Goal: Transaction & Acquisition: Book appointment/travel/reservation

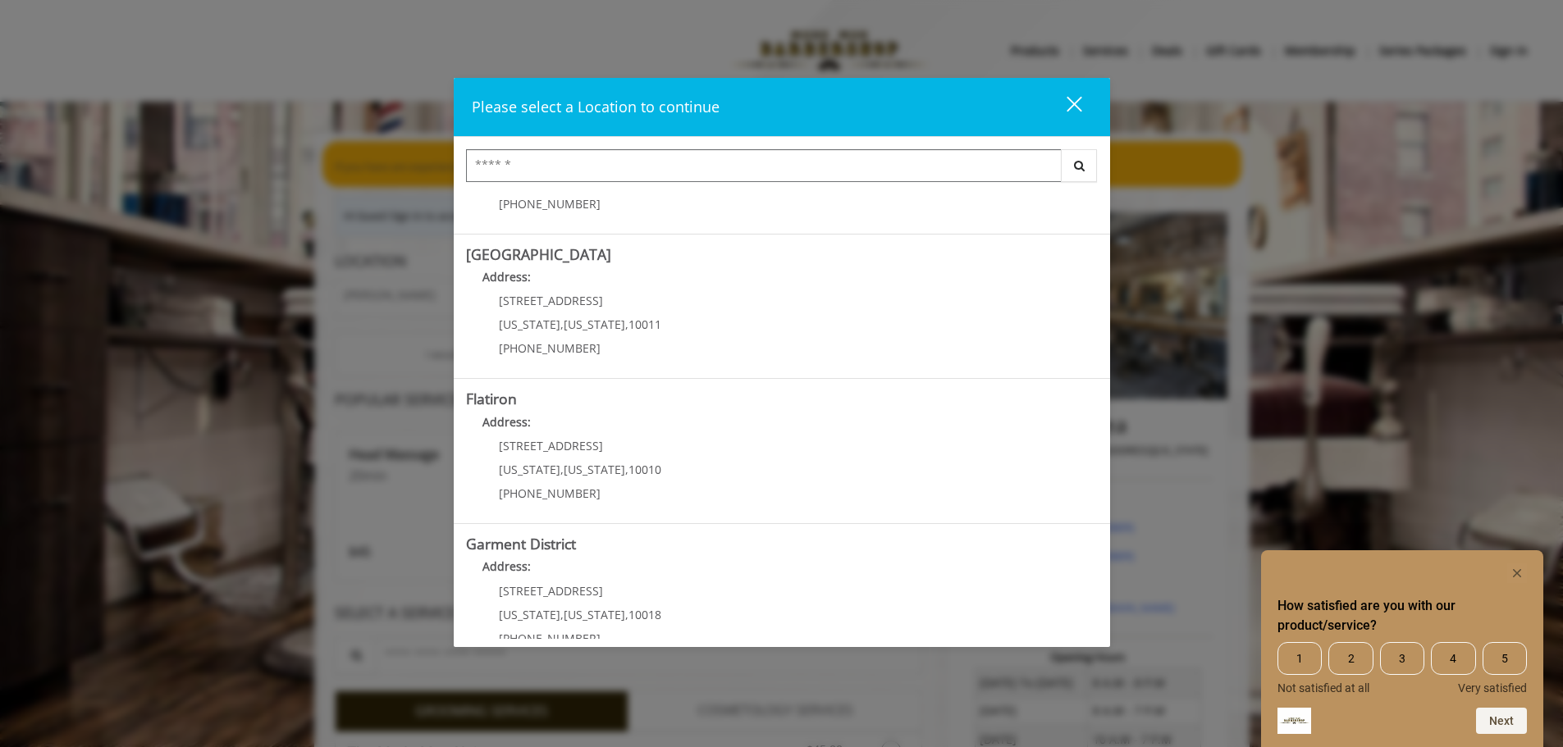
scroll to position [276, 0]
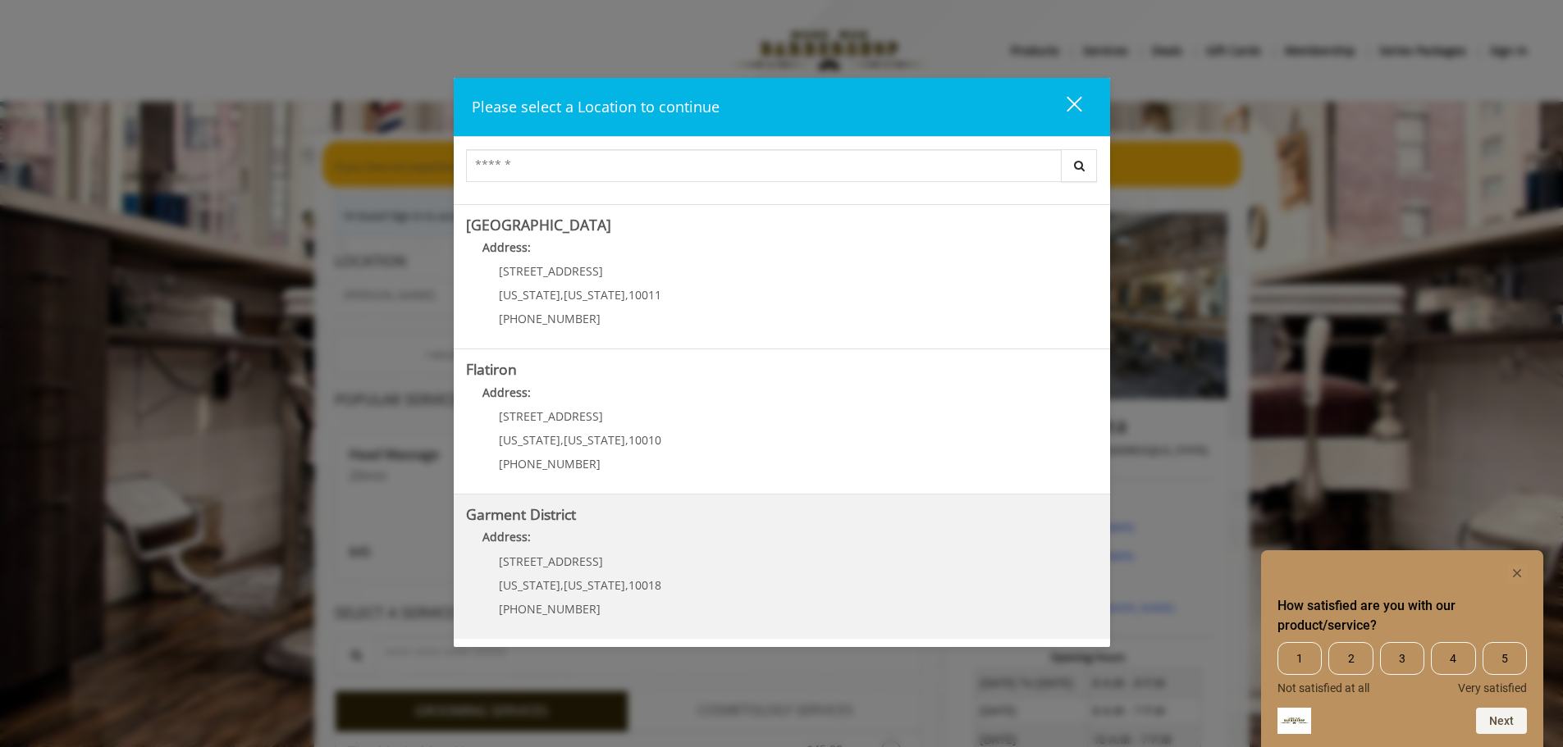
click at [535, 521] on b "Garment District" at bounding box center [521, 514] width 110 height 20
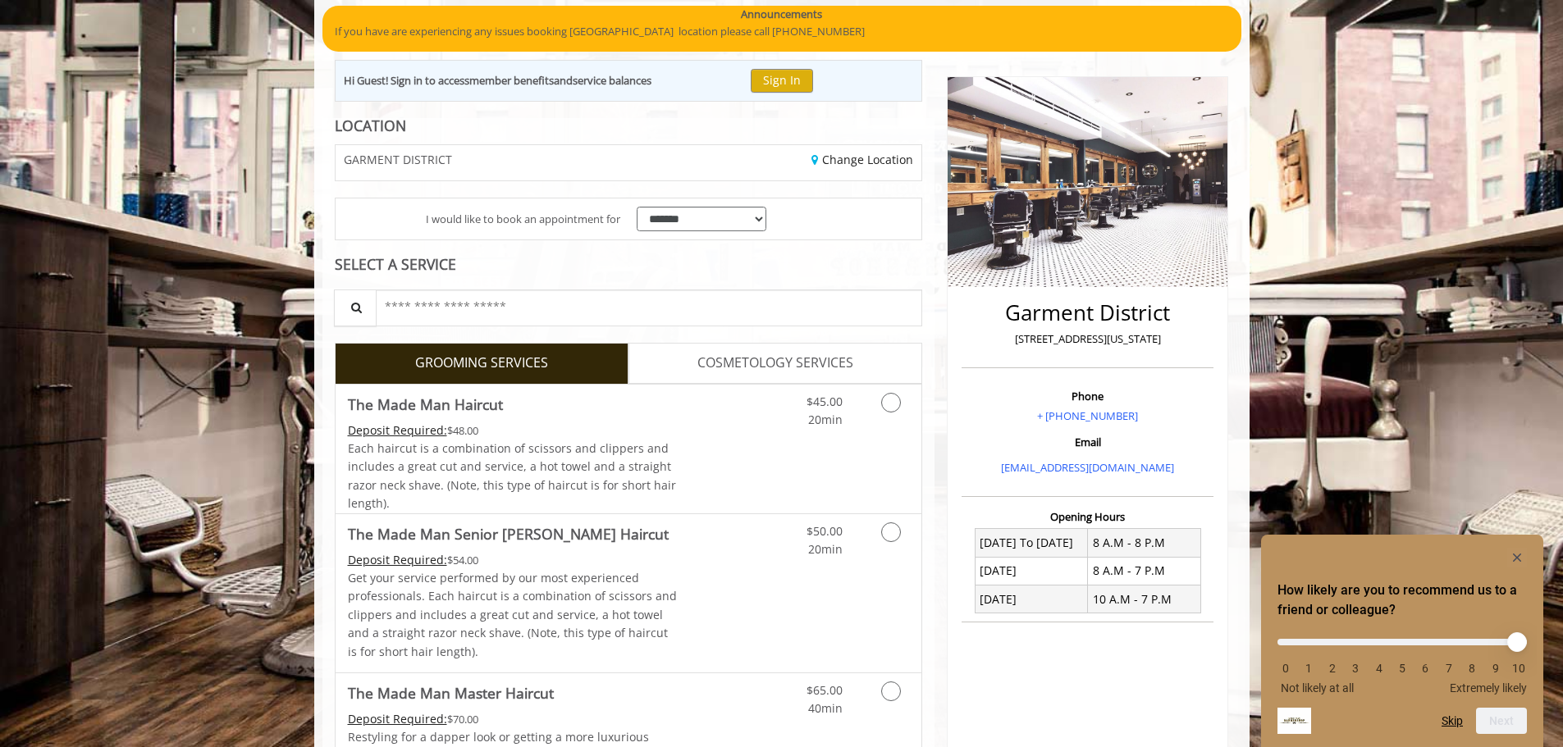
scroll to position [164, 0]
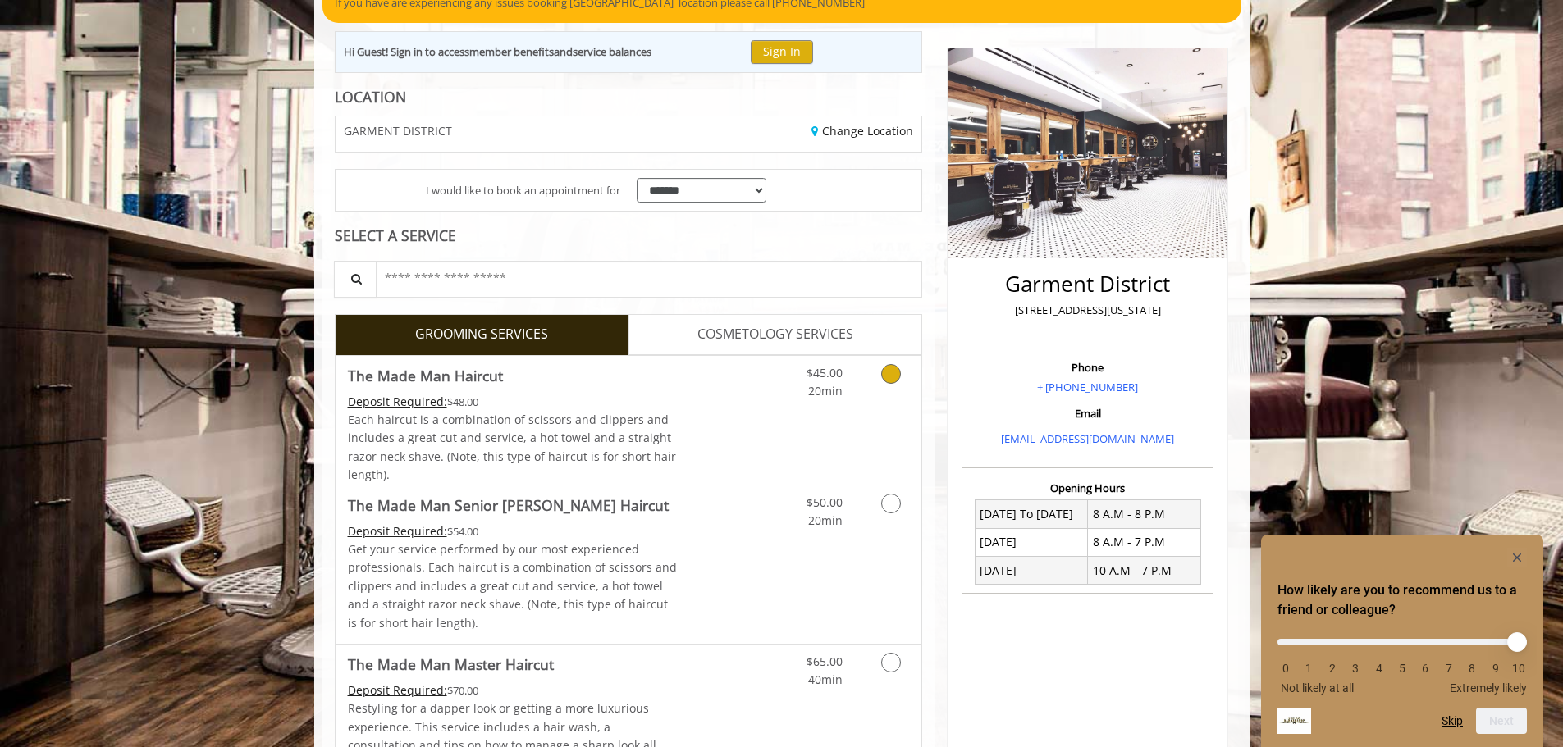
click at [887, 377] on icon "Grooming services" at bounding box center [891, 374] width 20 height 20
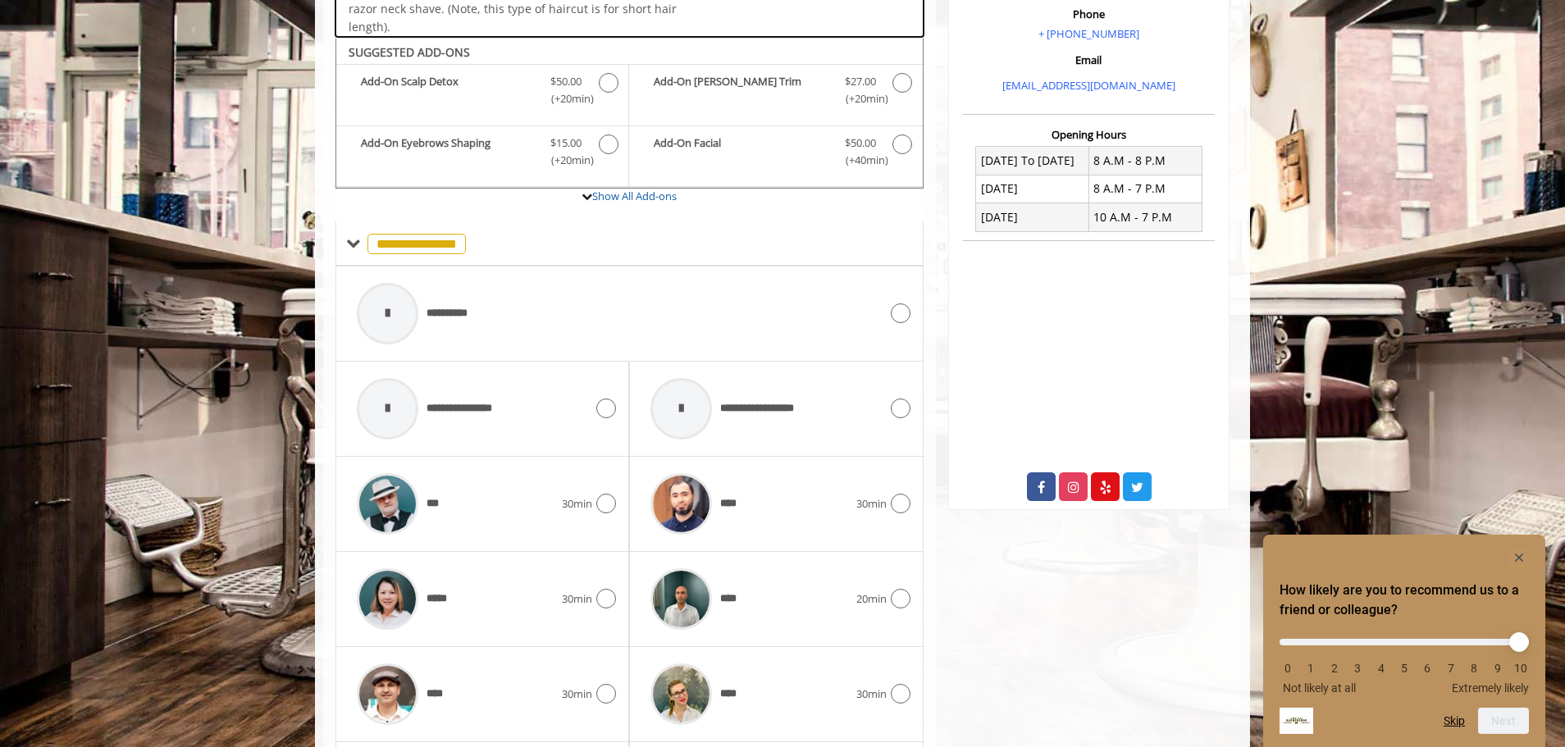
scroll to position [555, 0]
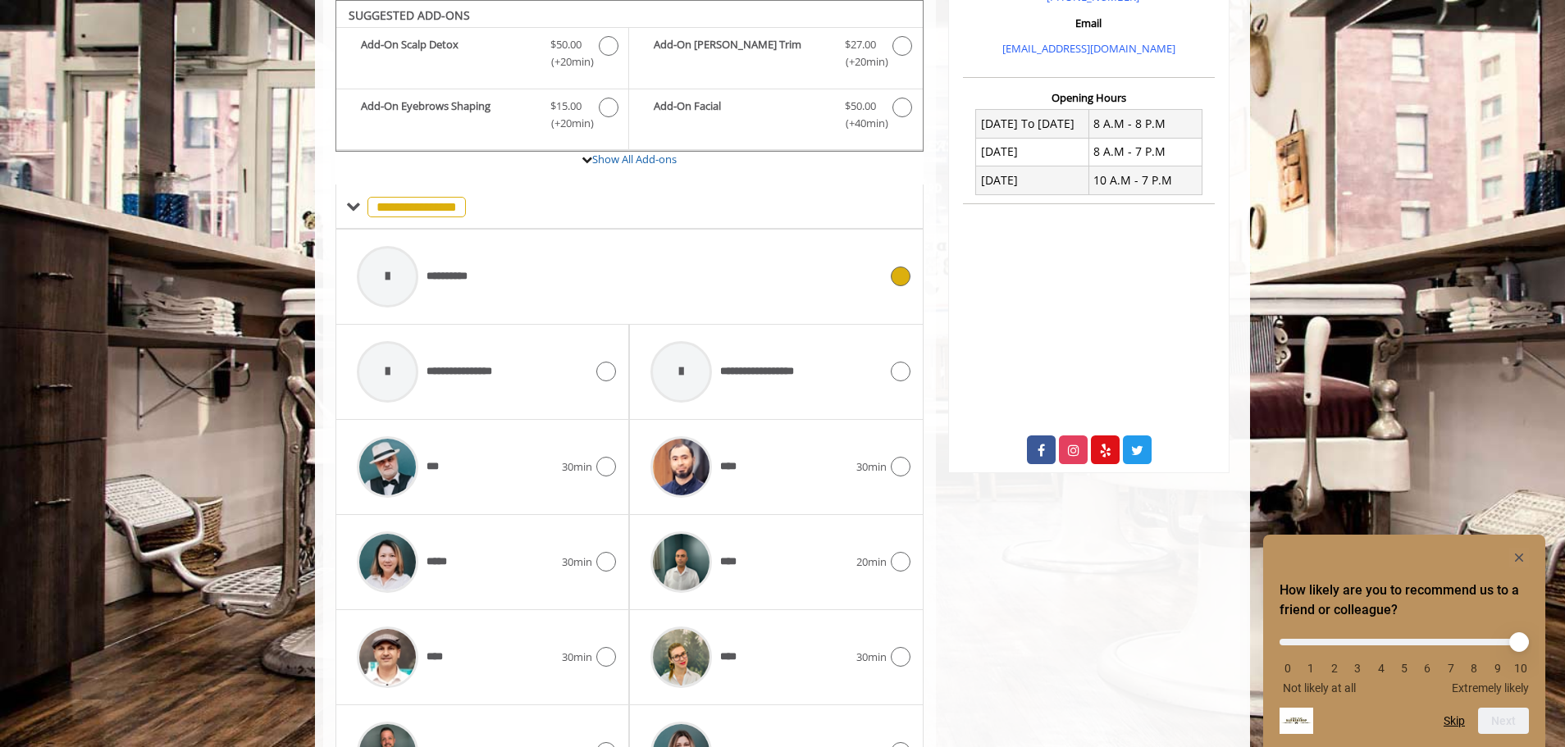
click at [906, 274] on icon at bounding box center [901, 277] width 20 height 20
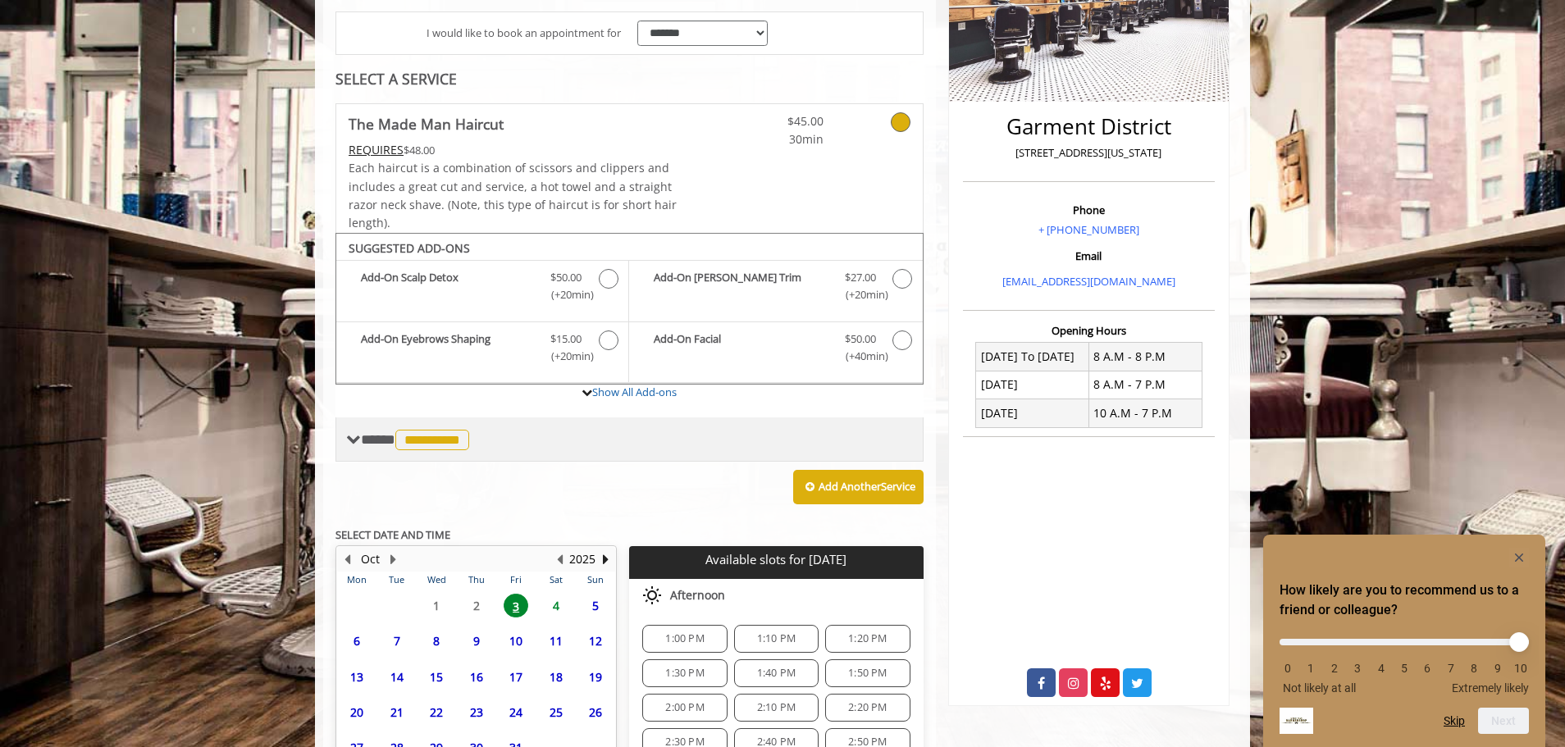
scroll to position [482, 0]
